Goal: Transaction & Acquisition: Purchase product/service

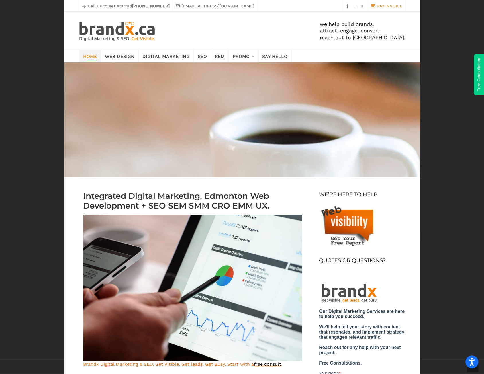
click at [389, 9] on link "PAY INVOICE" at bounding box center [387, 6] width 32 height 7
click at [382, 4] on link "PAY INVOICE" at bounding box center [387, 6] width 32 height 7
click at [394, 7] on link "PAY INVOICE" at bounding box center [387, 6] width 32 height 7
click at [389, 5] on link "PAY INVOICE" at bounding box center [387, 6] width 32 height 7
